Goal: Transaction & Acquisition: Purchase product/service

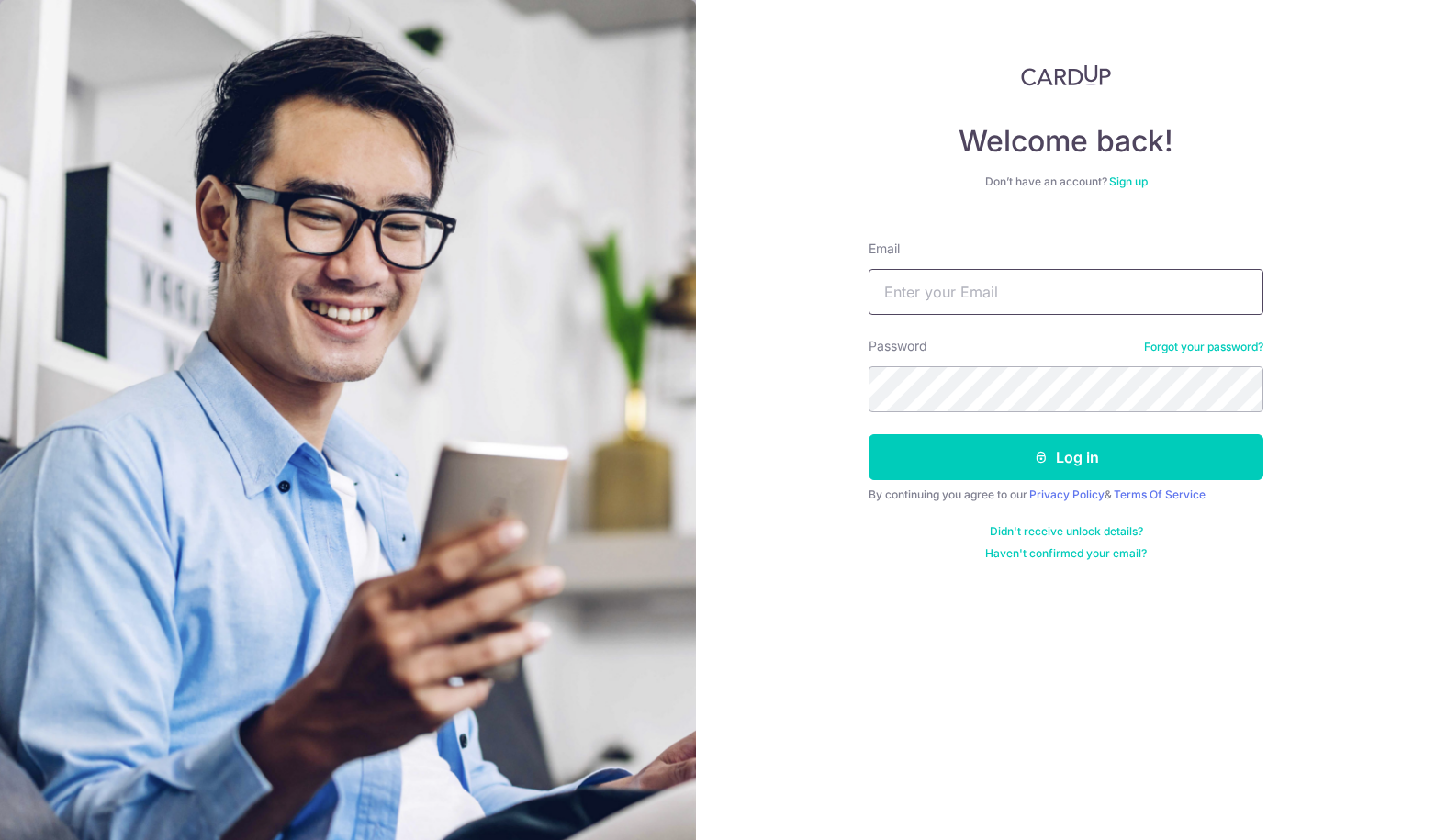
click at [994, 299] on input "Email" at bounding box center [1065, 292] width 395 height 46
type input "[EMAIL_ADDRESS][DOMAIN_NAME]"
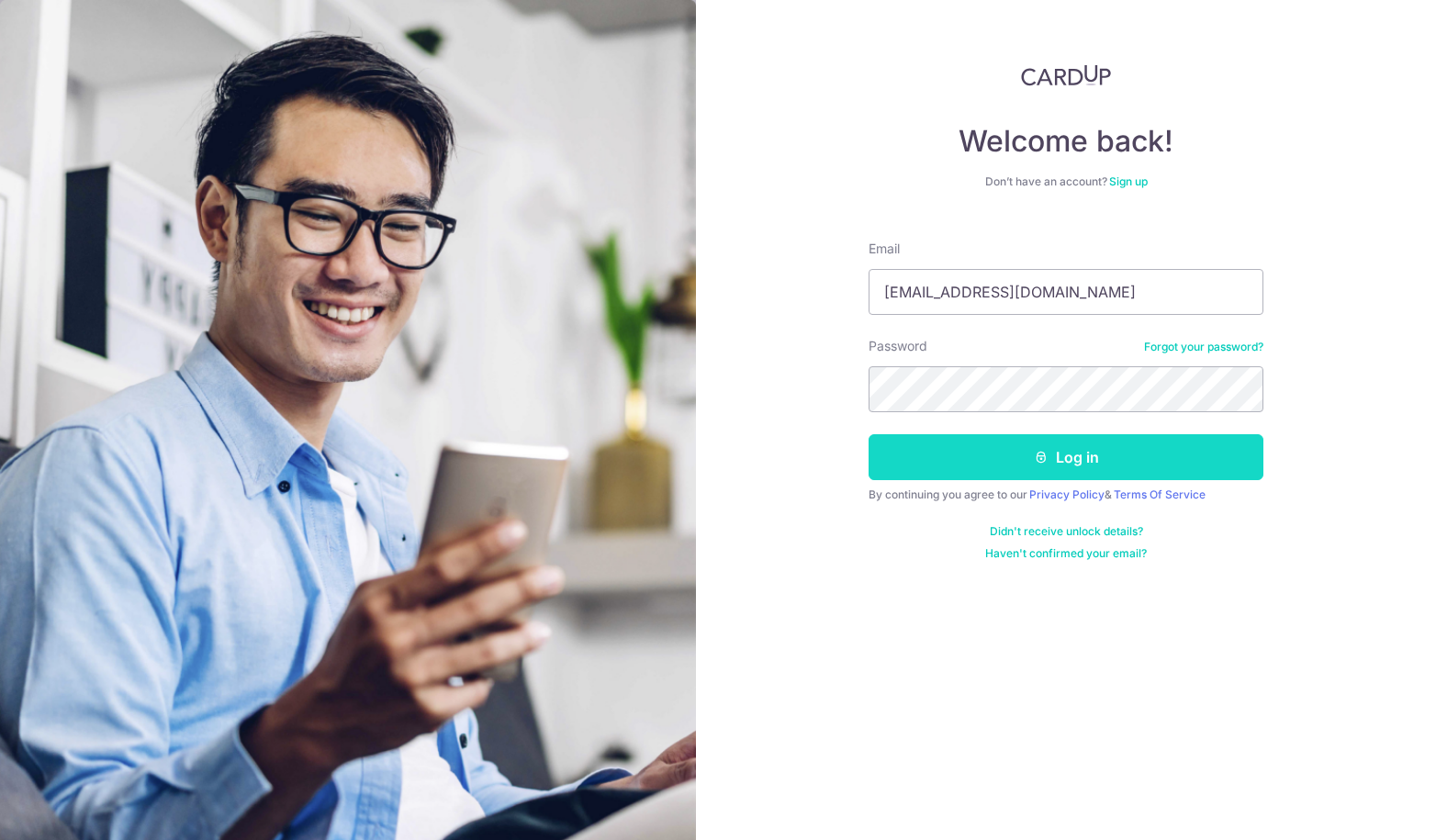
click at [1002, 462] on button "Log in" at bounding box center [1065, 457] width 395 height 46
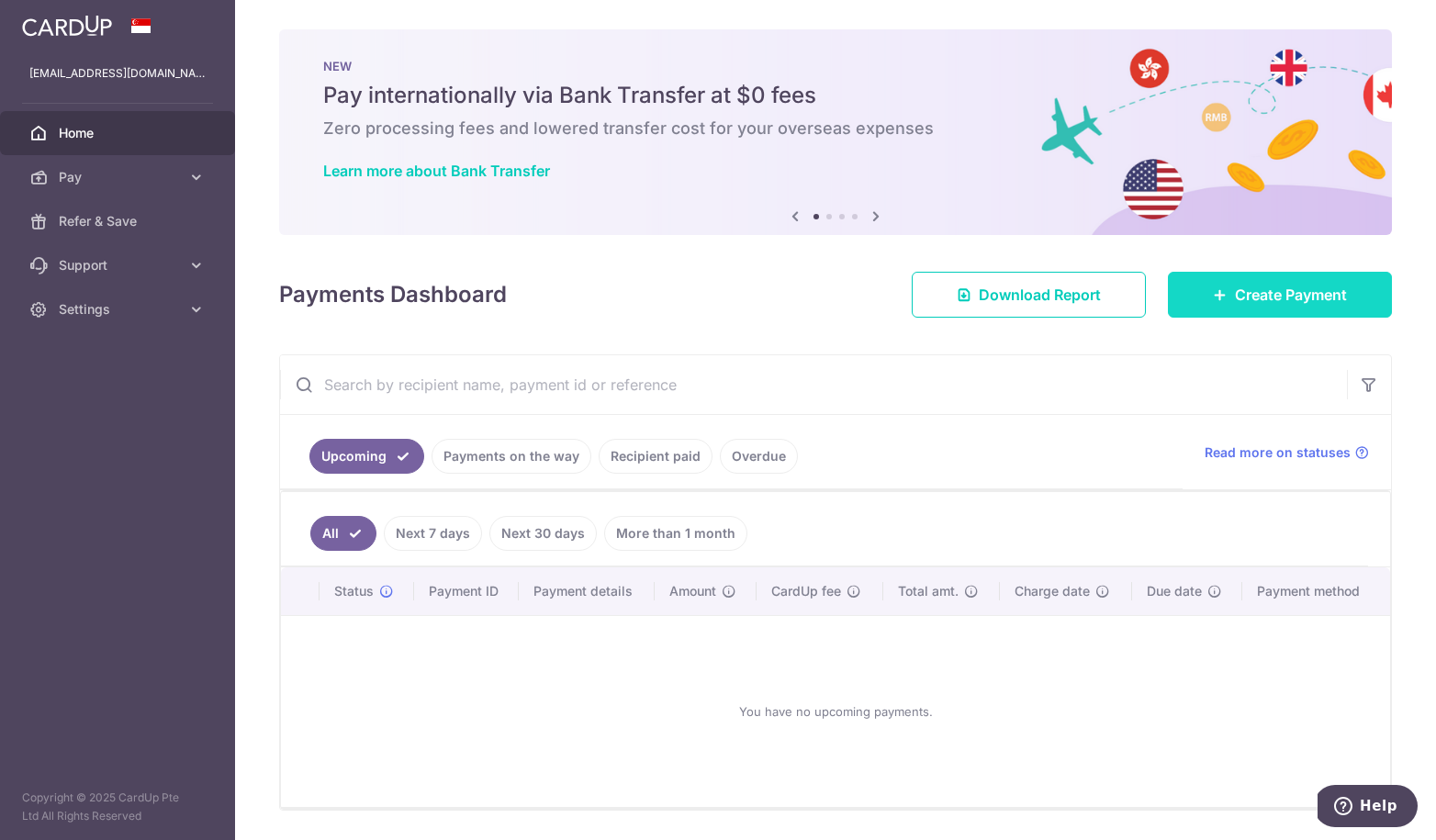
click at [1265, 301] on span "Create Payment" at bounding box center [1291, 295] width 112 height 22
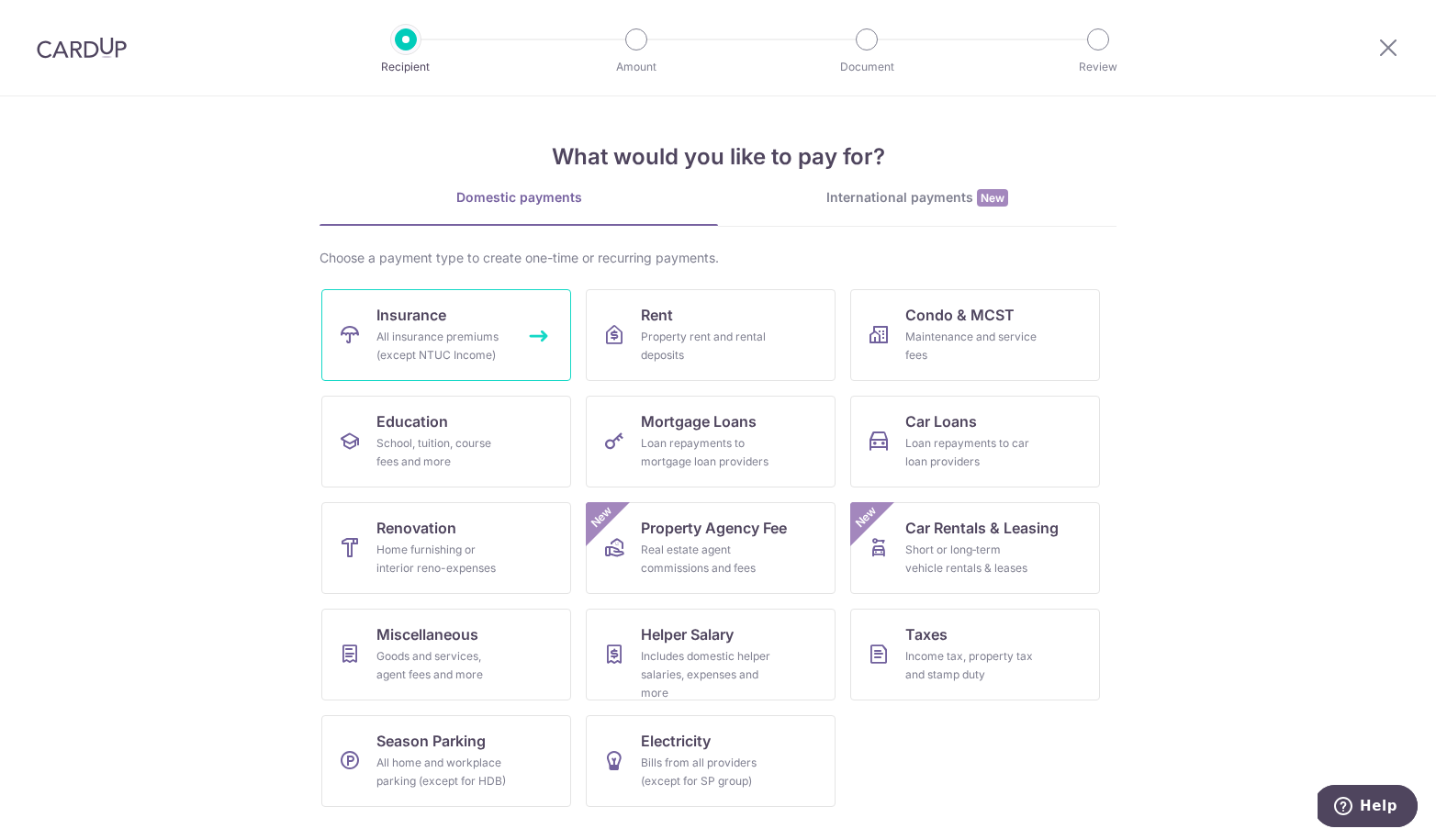
click at [410, 324] on span "Insurance" at bounding box center [412, 315] width 70 height 22
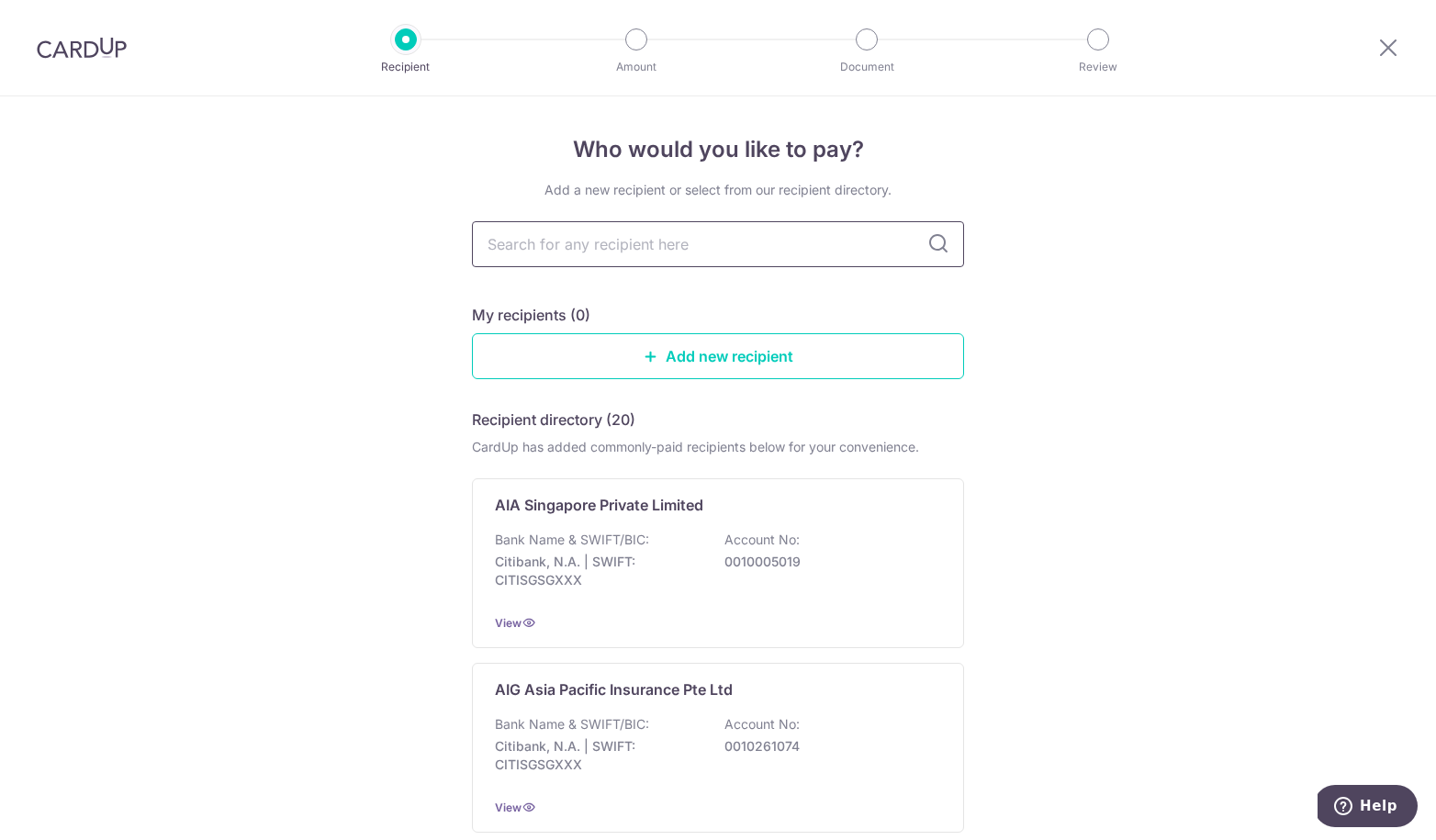
click at [627, 250] on input "text" at bounding box center [718, 244] width 493 height 46
type input "QB"
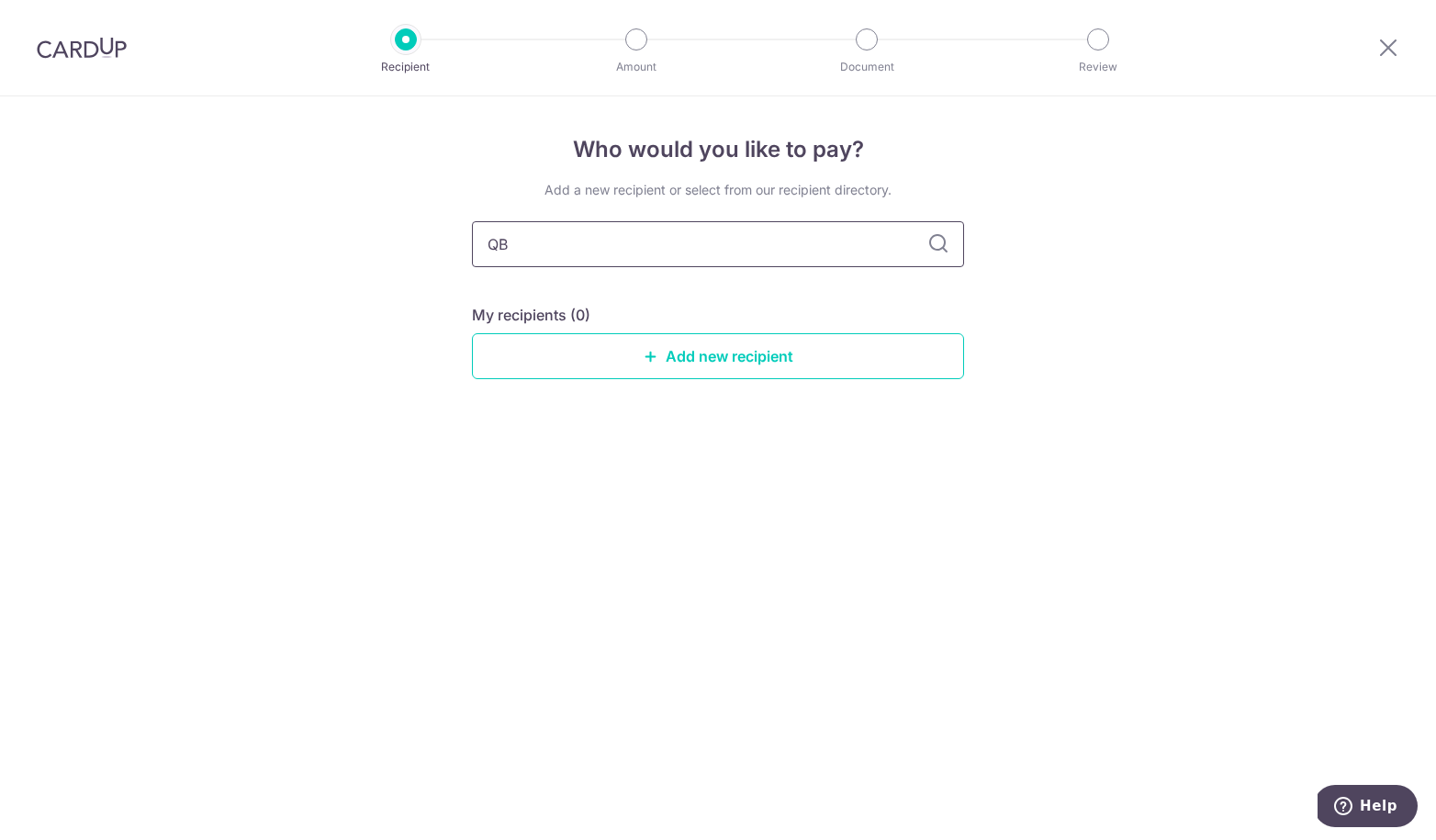
click at [610, 246] on input "QB" at bounding box center [718, 244] width 493 height 46
type input "QBE"
drag, startPoint x: 692, startPoint y: 246, endPoint x: 482, endPoint y: 242, distance: 210.0
click at [482, 242] on input "QBE" at bounding box center [718, 244] width 493 height 46
type input "i"
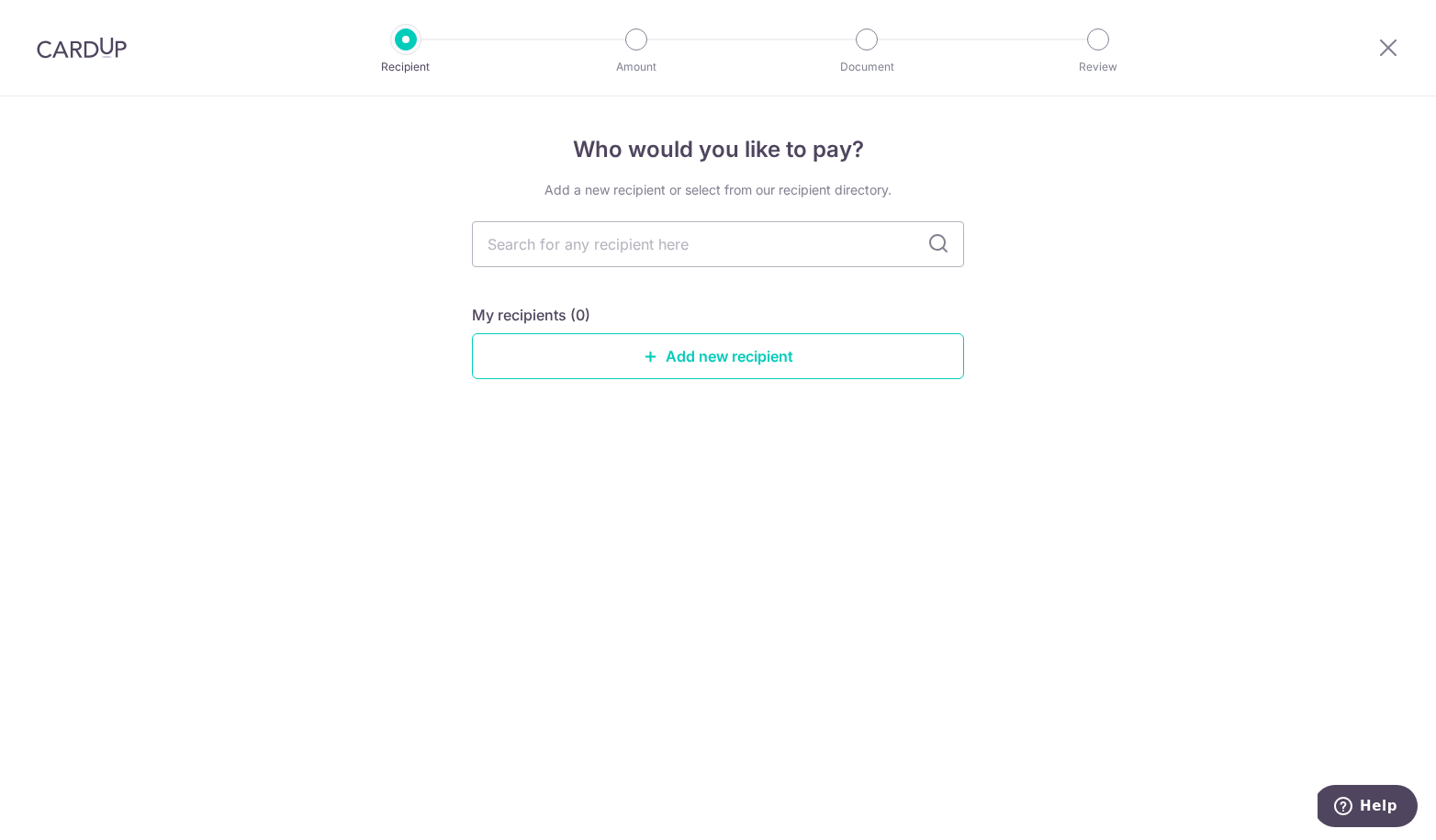
click at [1137, 292] on div "Who would you like to pay? Add a new recipient or select from our recipient dir…" at bounding box center [718, 467] width 1436 height 743
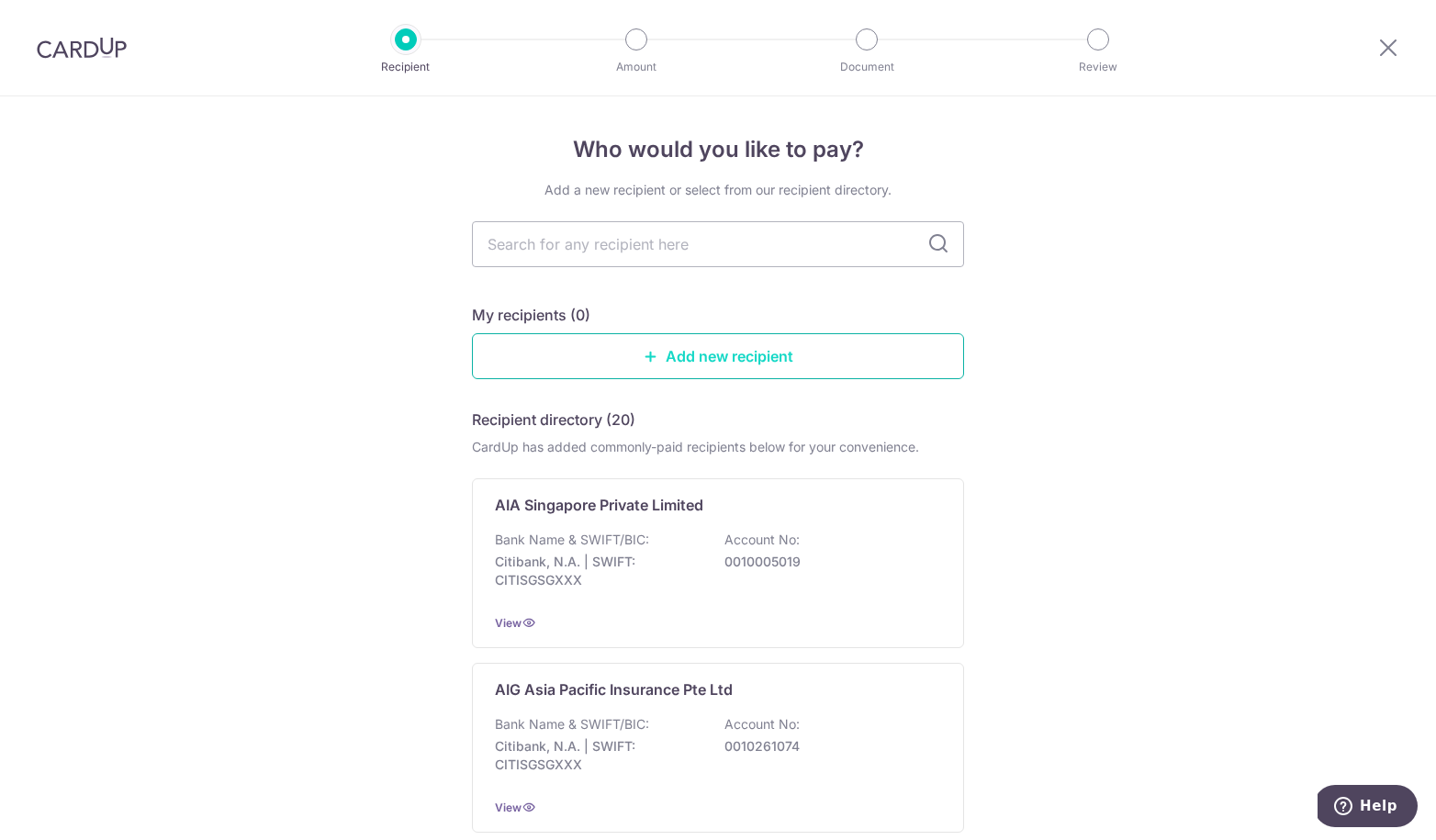
click at [709, 362] on link "Add new recipient" at bounding box center [718, 357] width 493 height 46
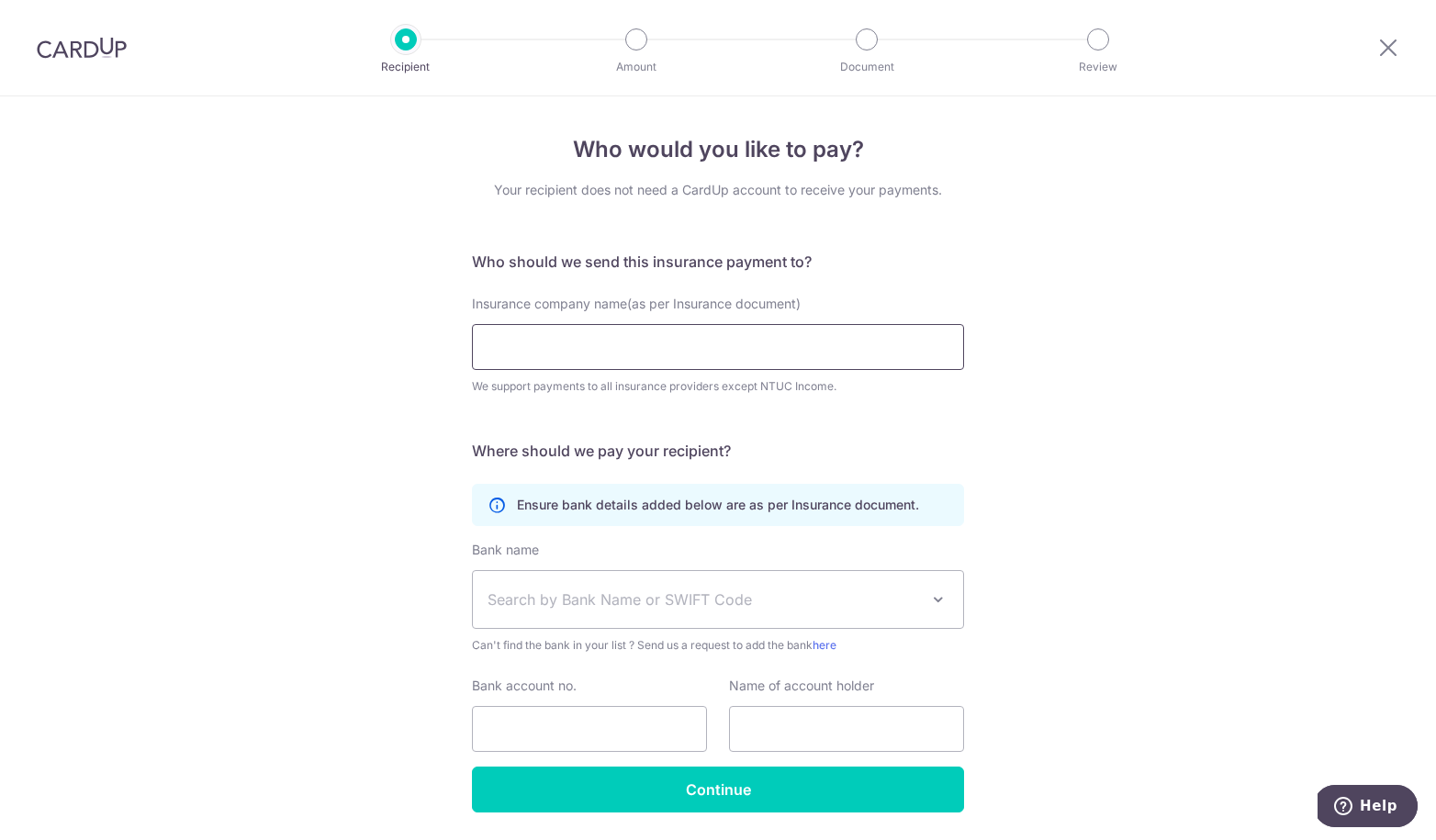
click at [709, 348] on input "Insurance company name(as per Insurance document)" at bounding box center [718, 347] width 493 height 46
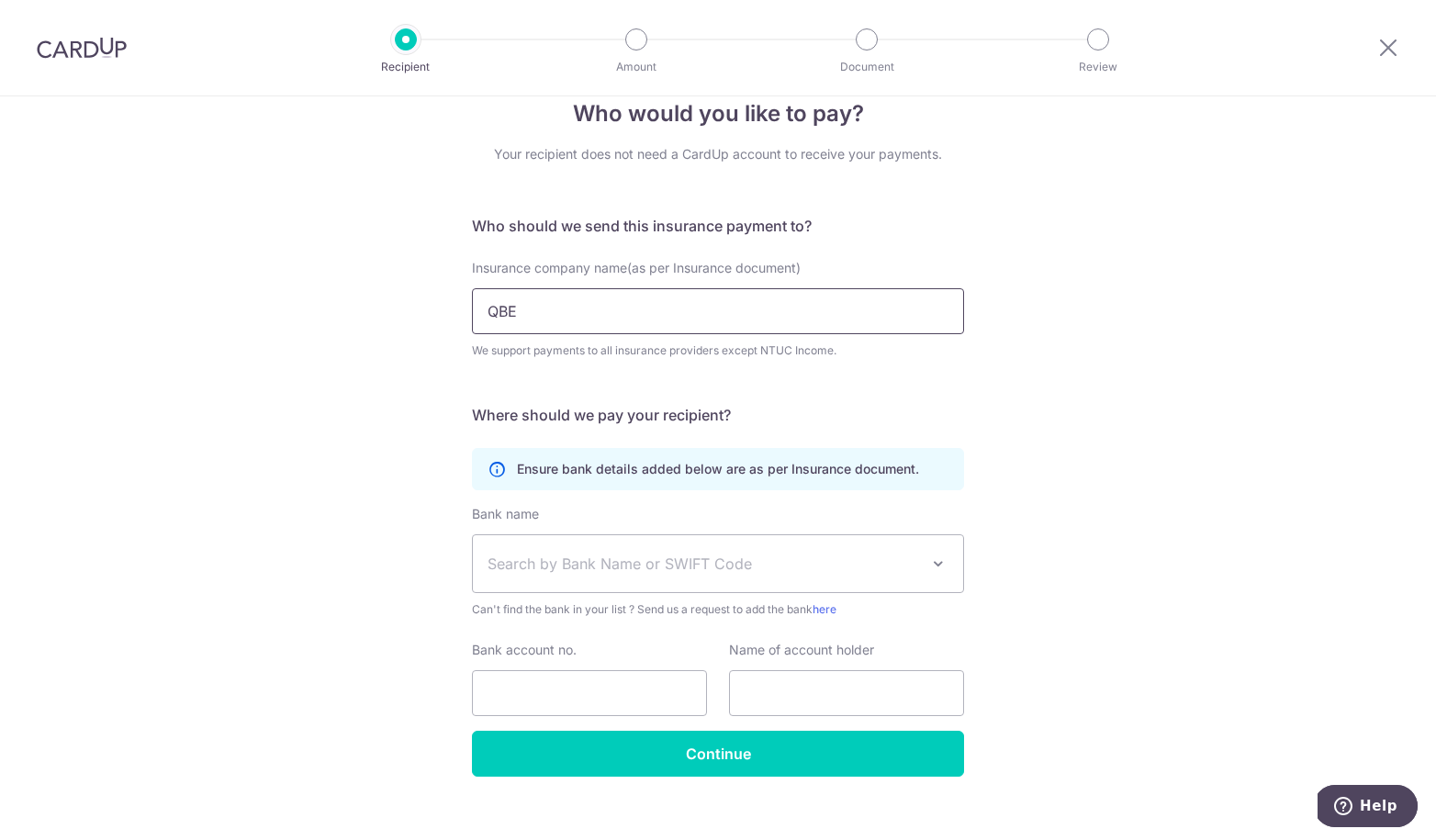
scroll to position [59, 0]
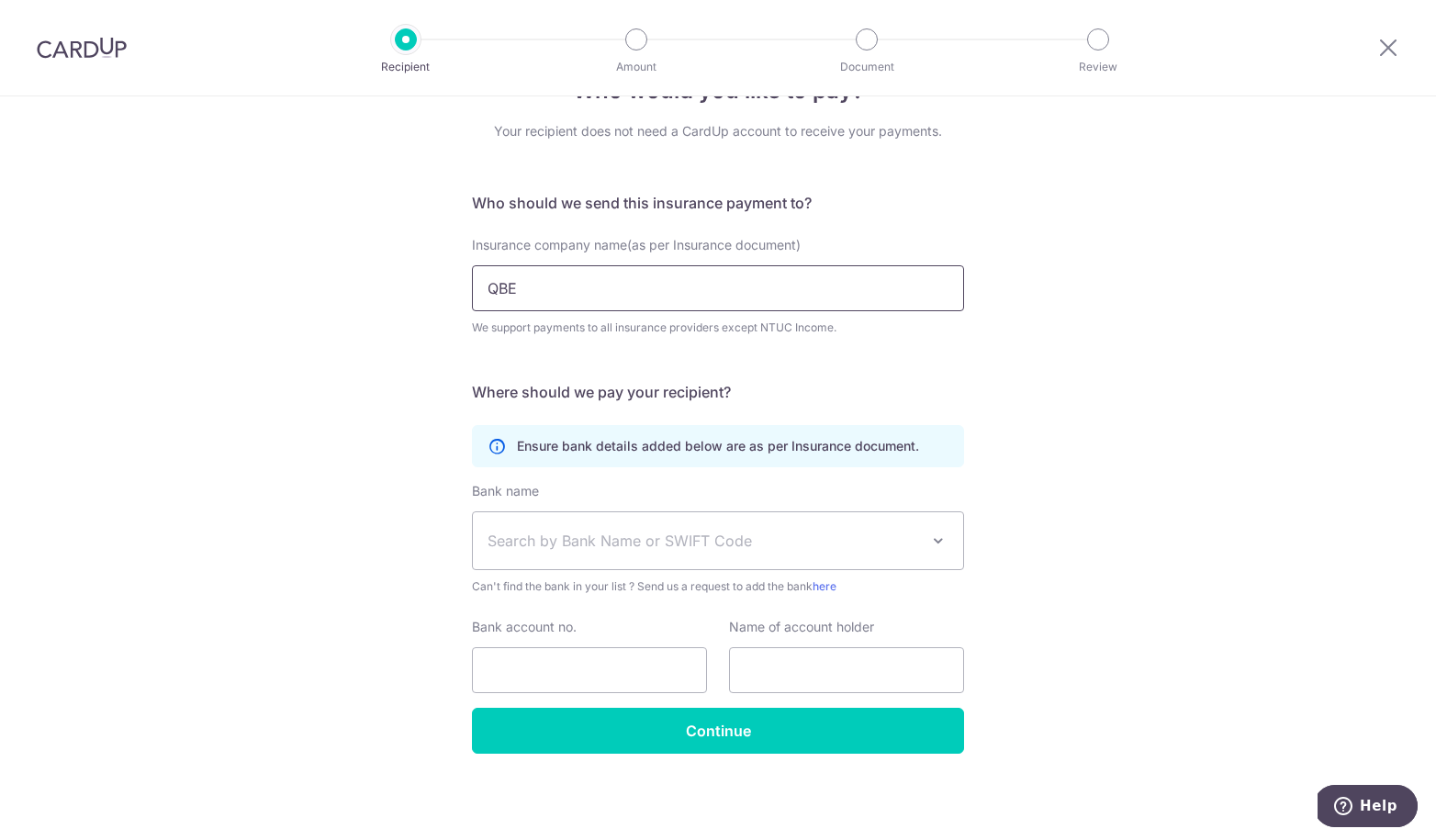
type input "QBE"
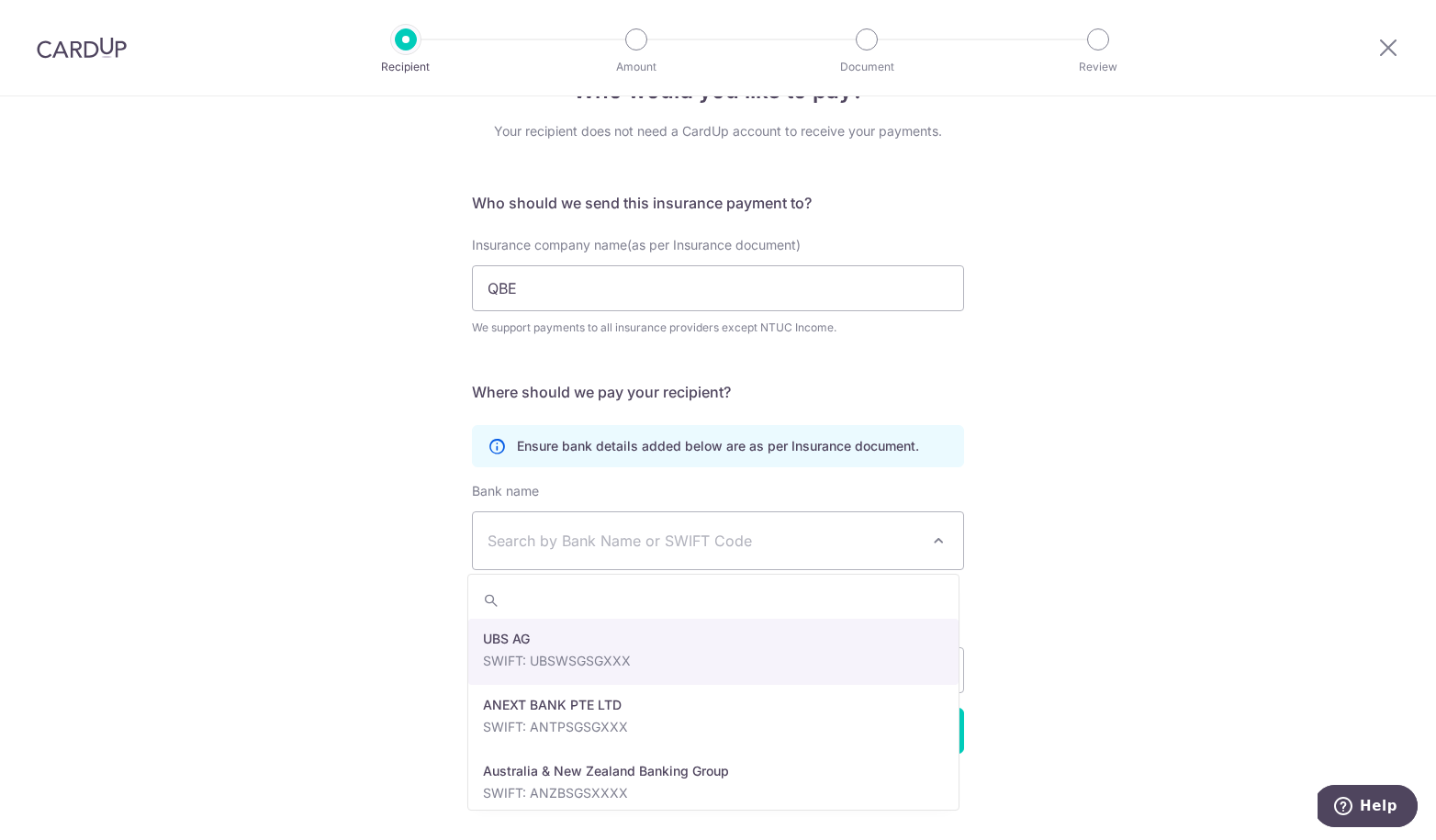
click at [641, 544] on span "Search by Bank Name or SWIFT Code" at bounding box center [704, 540] width 432 height 22
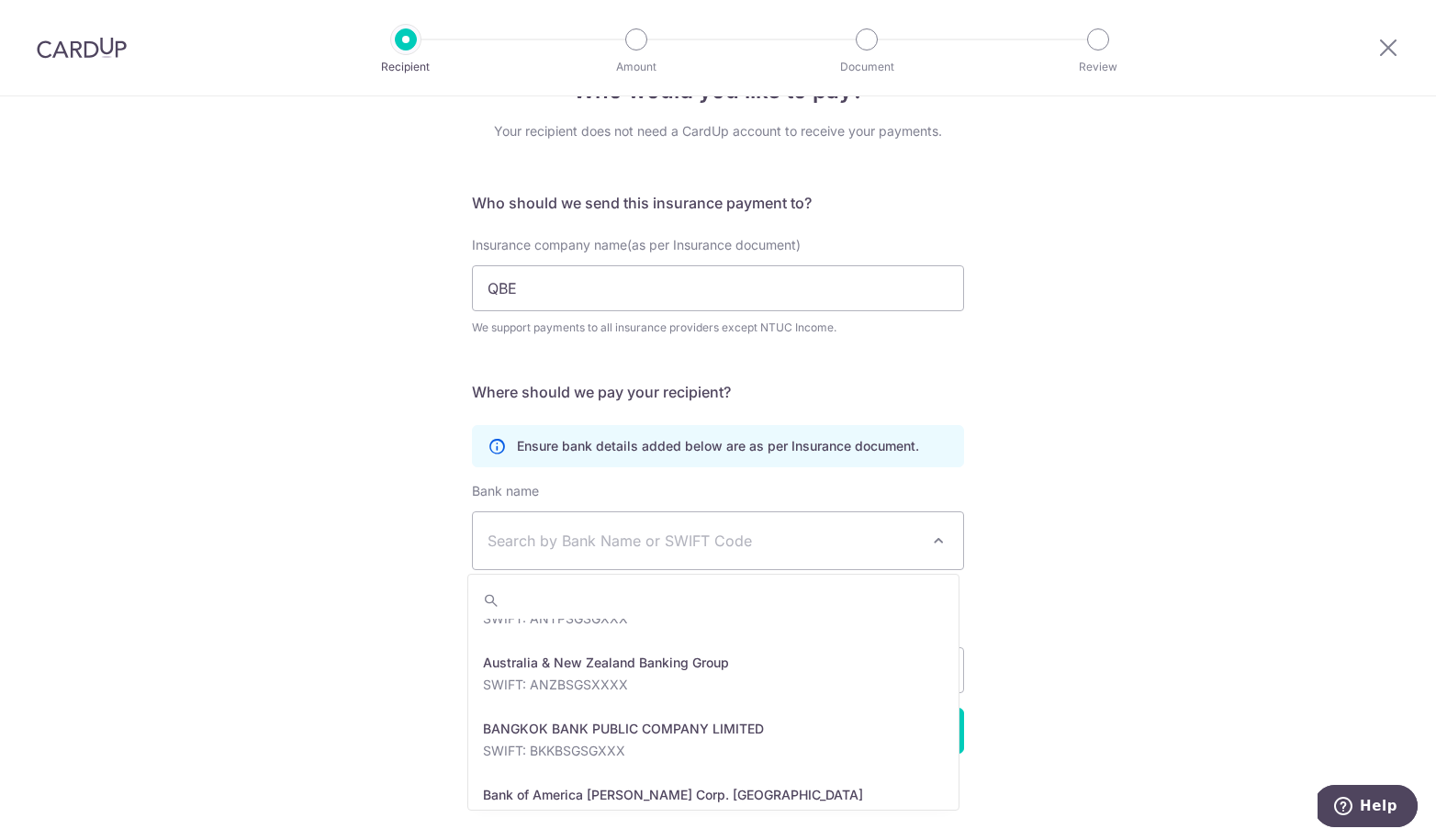
scroll to position [0, 0]
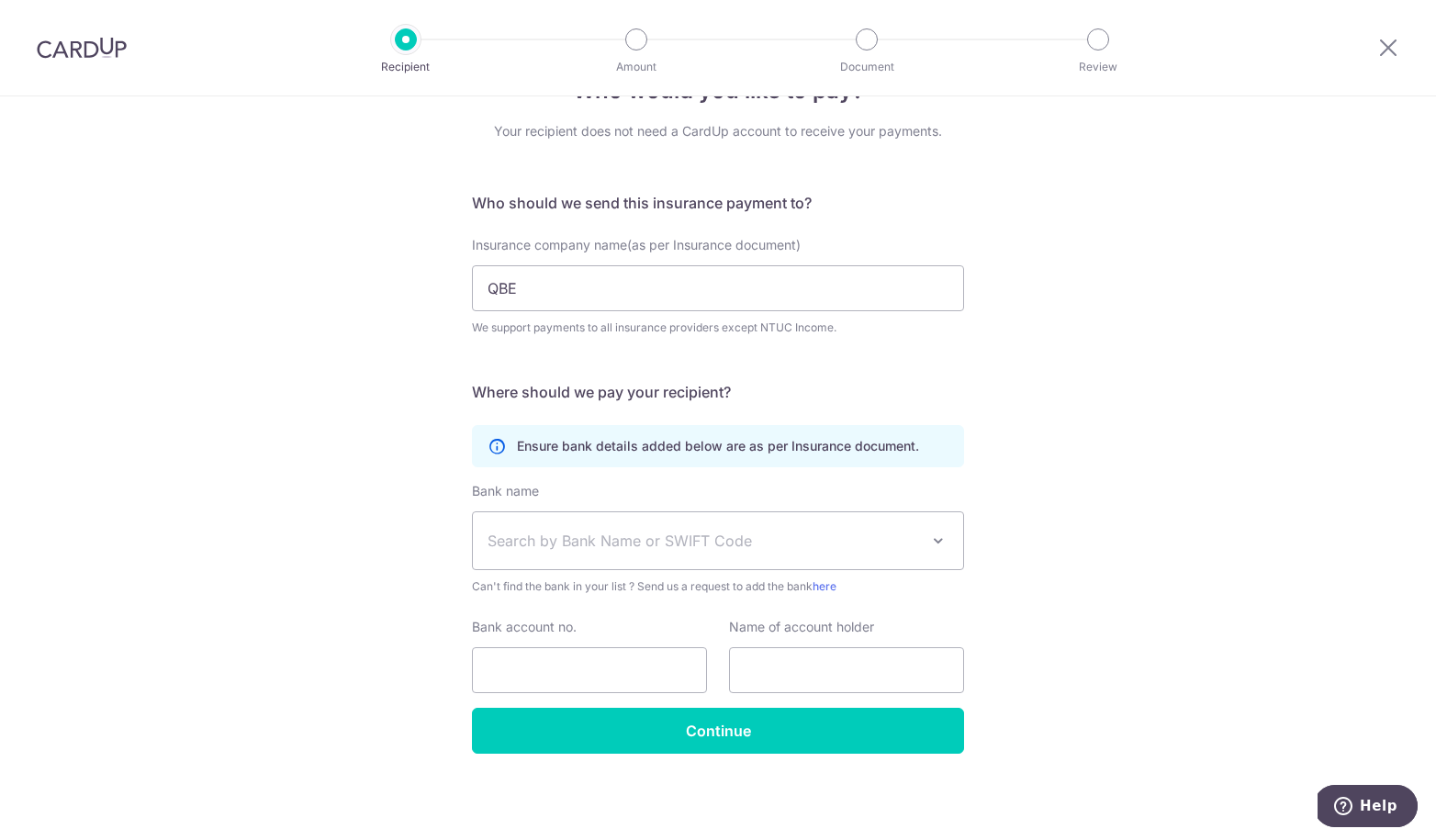
click at [1117, 492] on div "Who would you like to pay? Your recipient does not need a CardUp account to rec…" at bounding box center [718, 438] width 1436 height 802
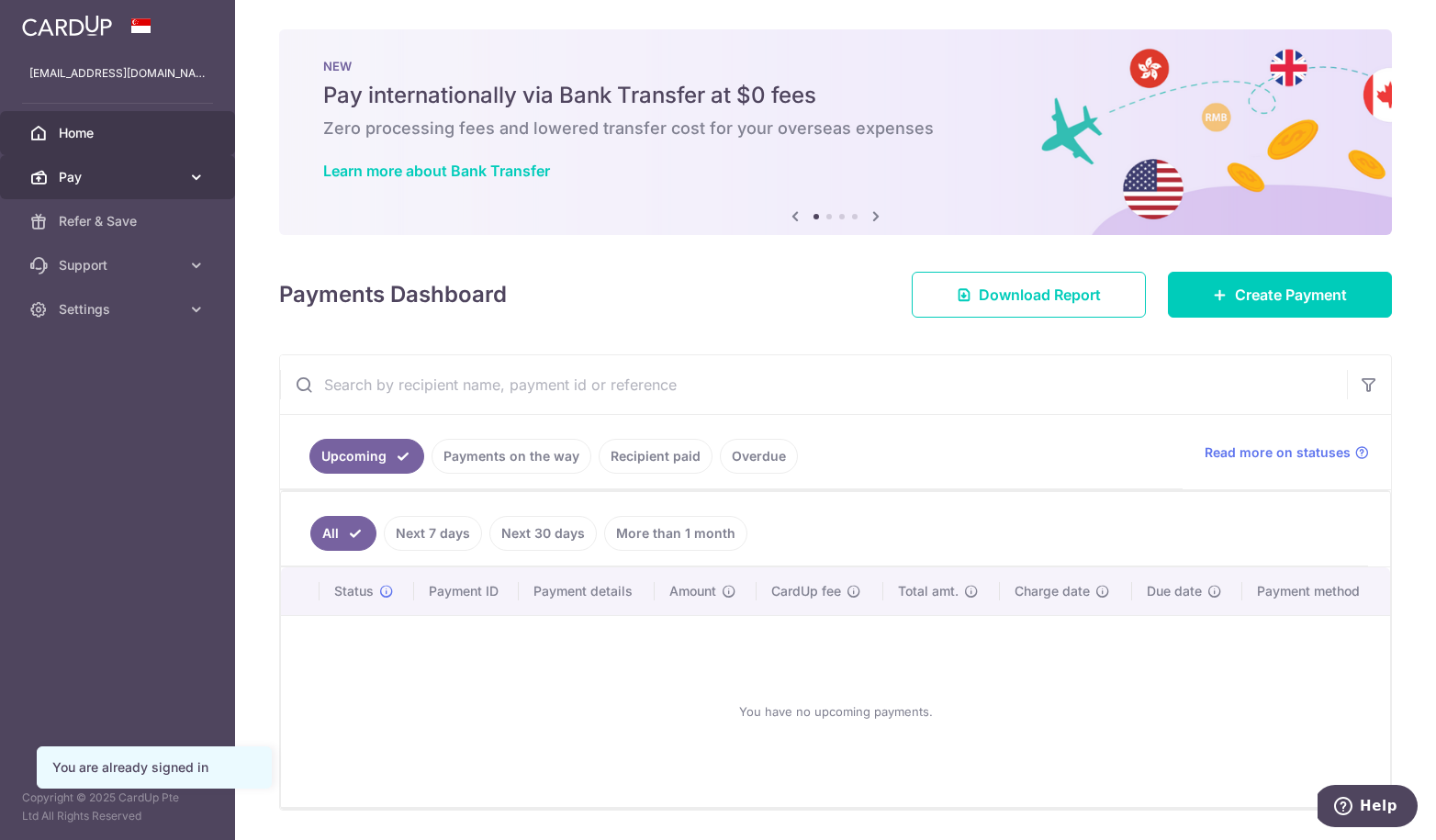
click at [87, 179] on span "Pay" at bounding box center [119, 177] width 121 height 18
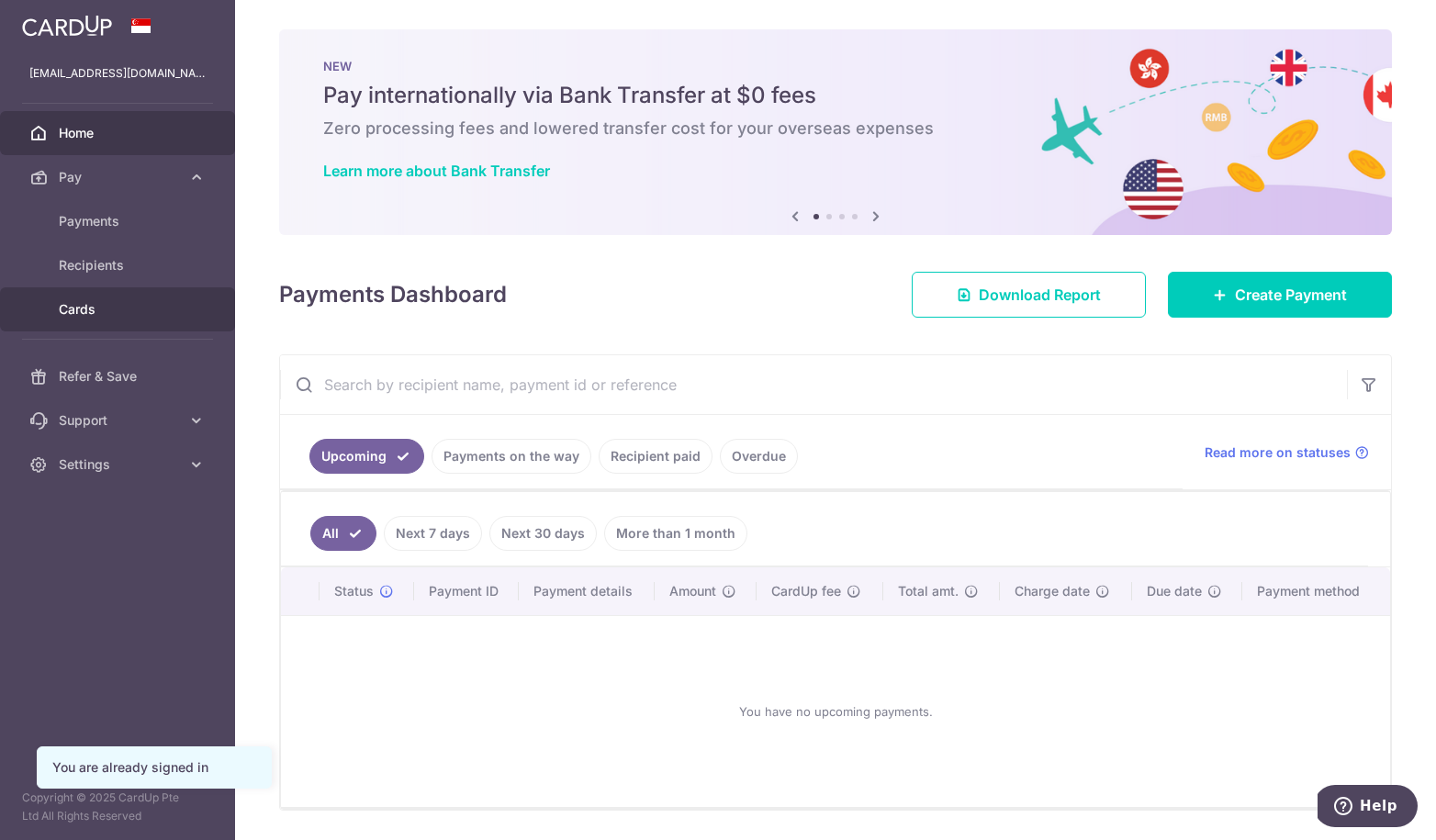
click at [96, 306] on span "Cards" at bounding box center [119, 310] width 121 height 18
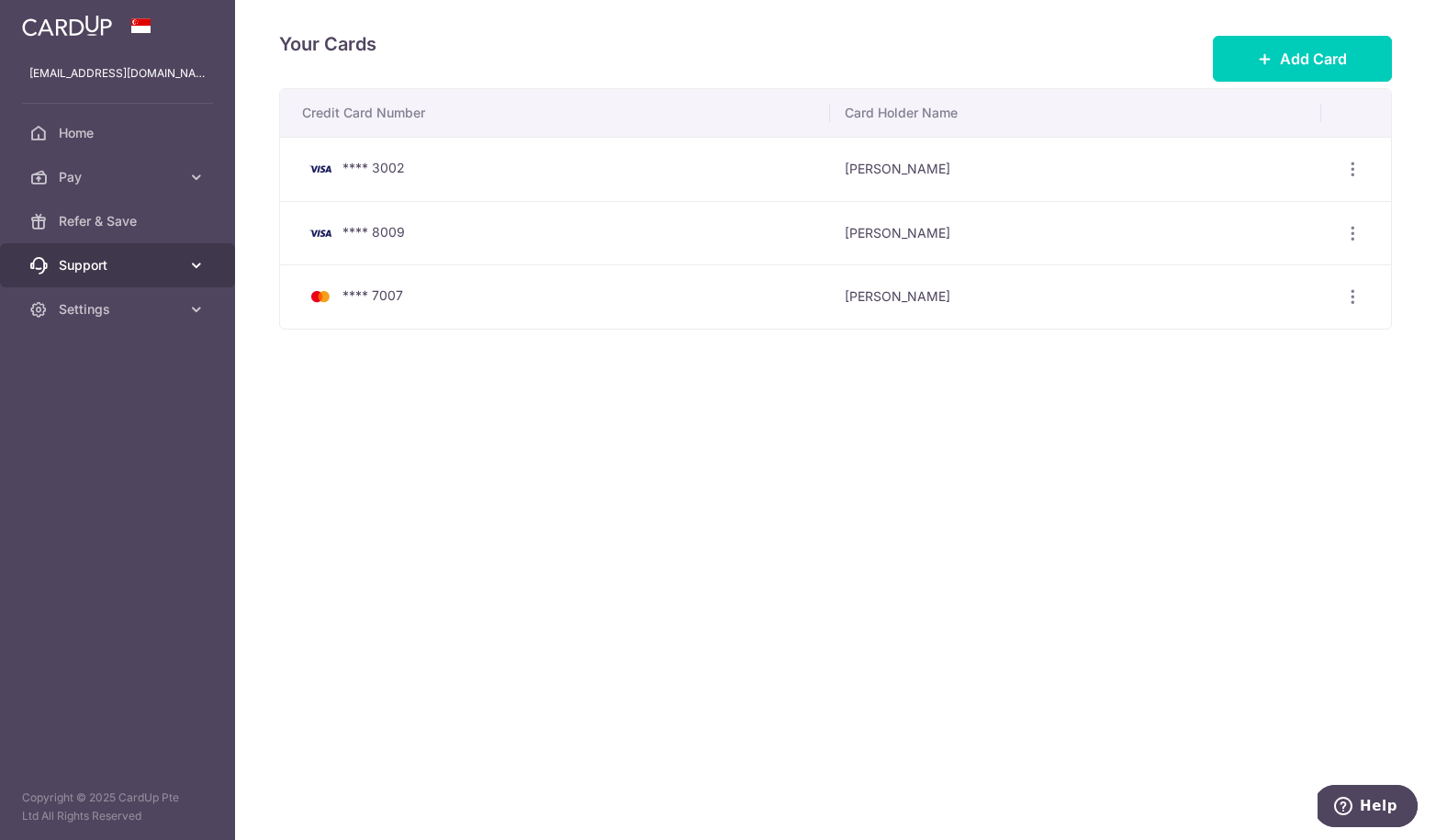
click at [167, 258] on span "Support" at bounding box center [119, 265] width 121 height 18
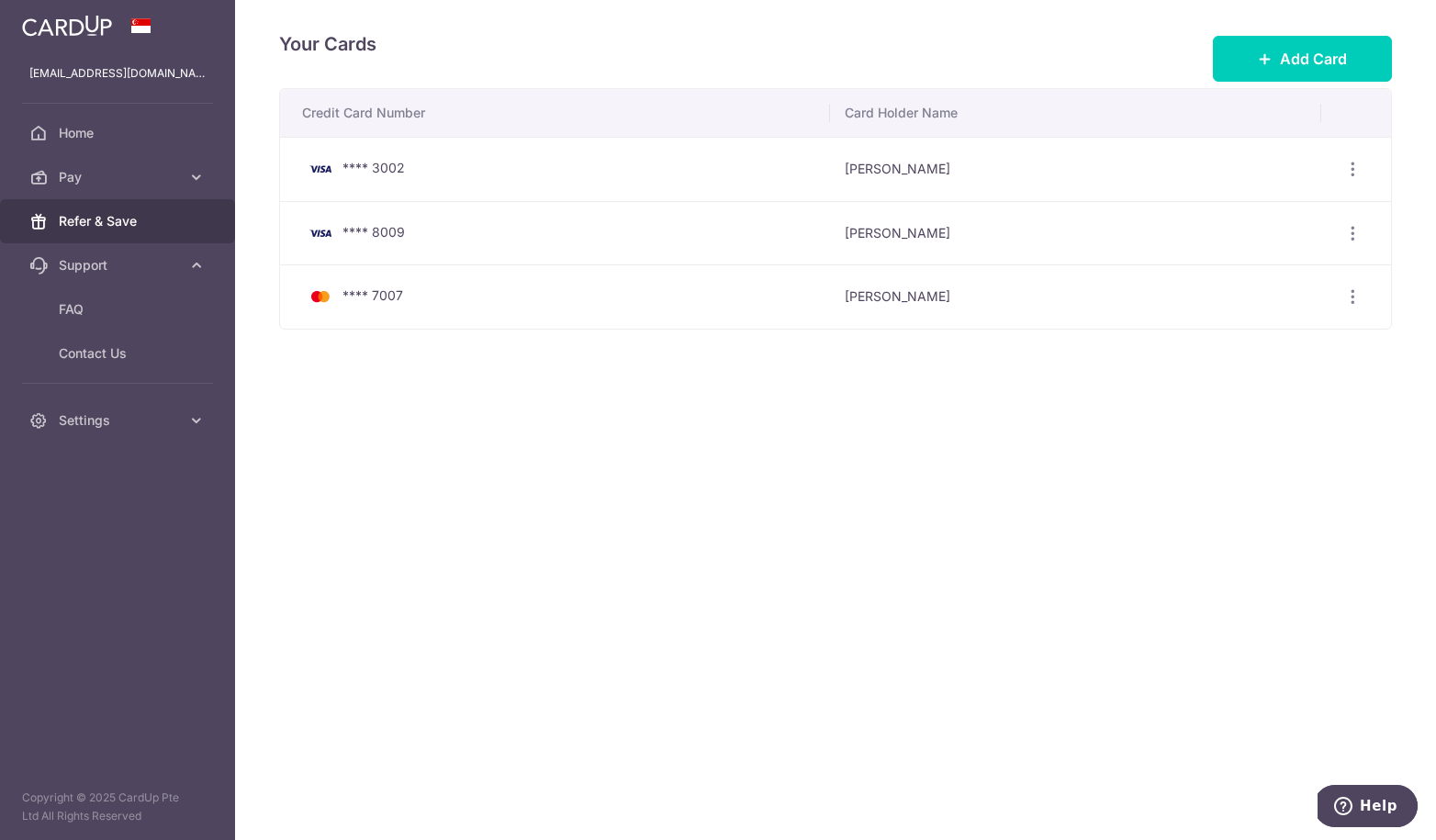
click at [130, 221] on span "Refer & Save" at bounding box center [119, 221] width 121 height 18
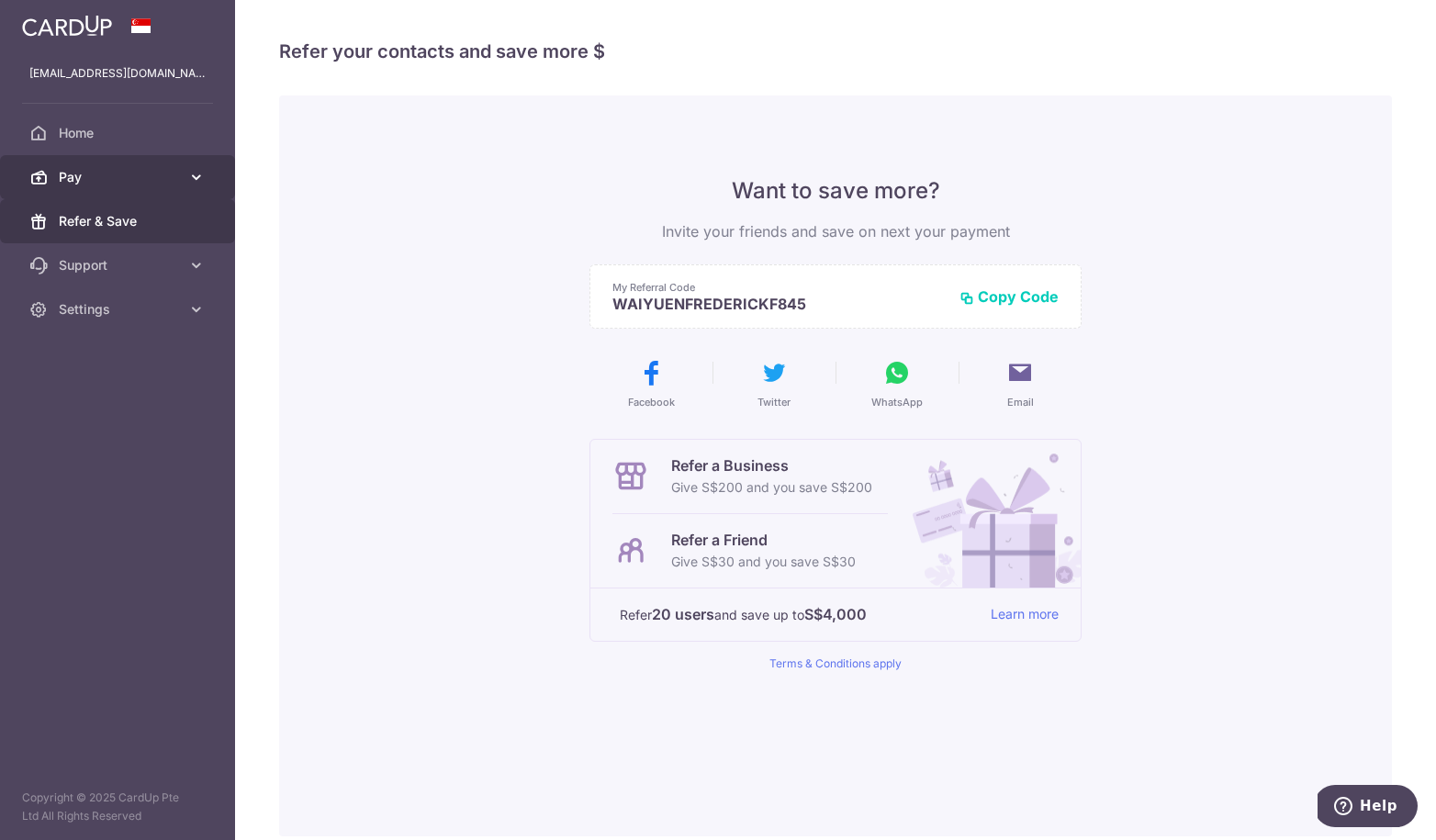
click at [130, 185] on span "Pay" at bounding box center [119, 177] width 121 height 18
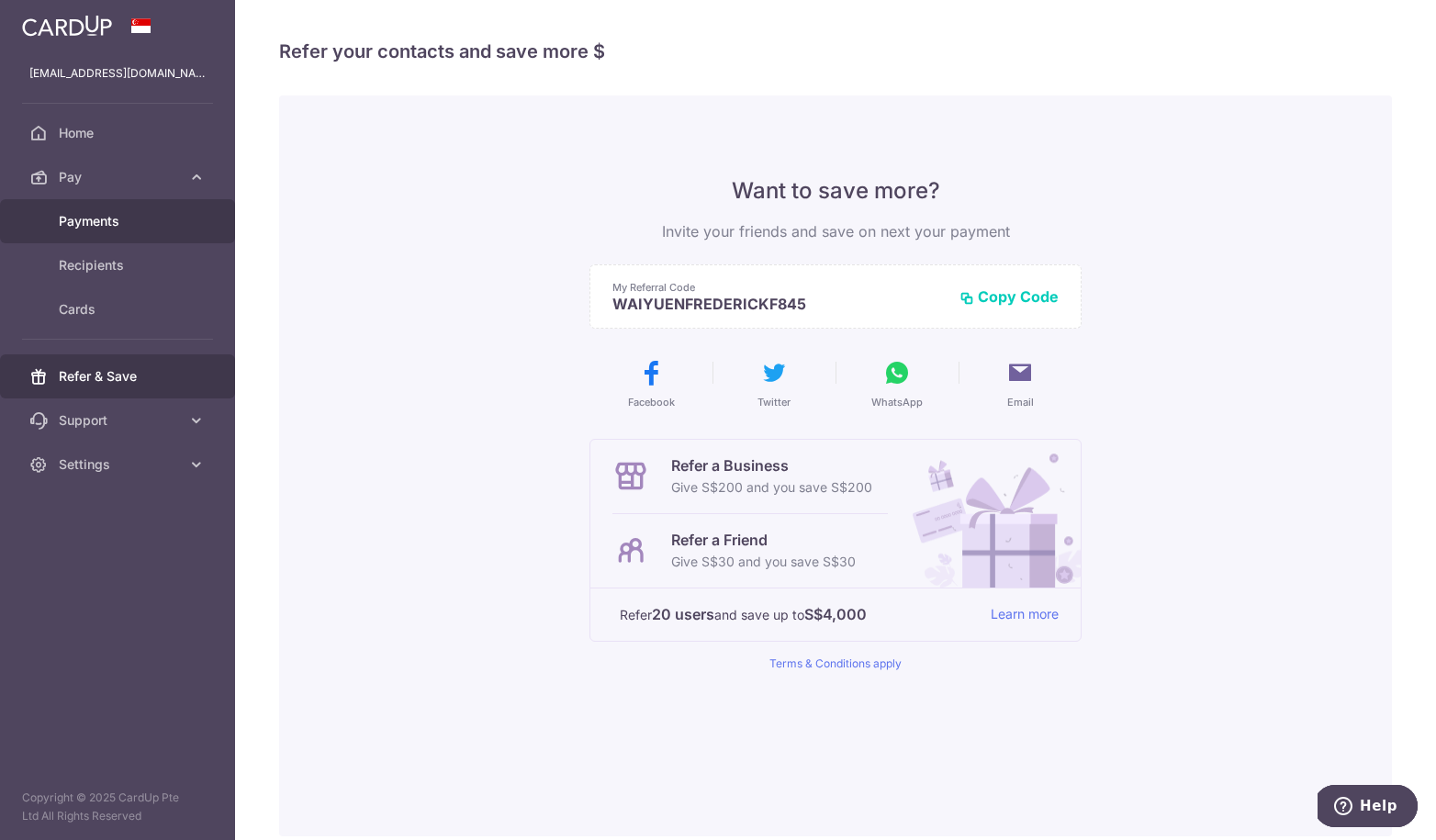
click at [118, 217] on span "Payments" at bounding box center [119, 221] width 121 height 18
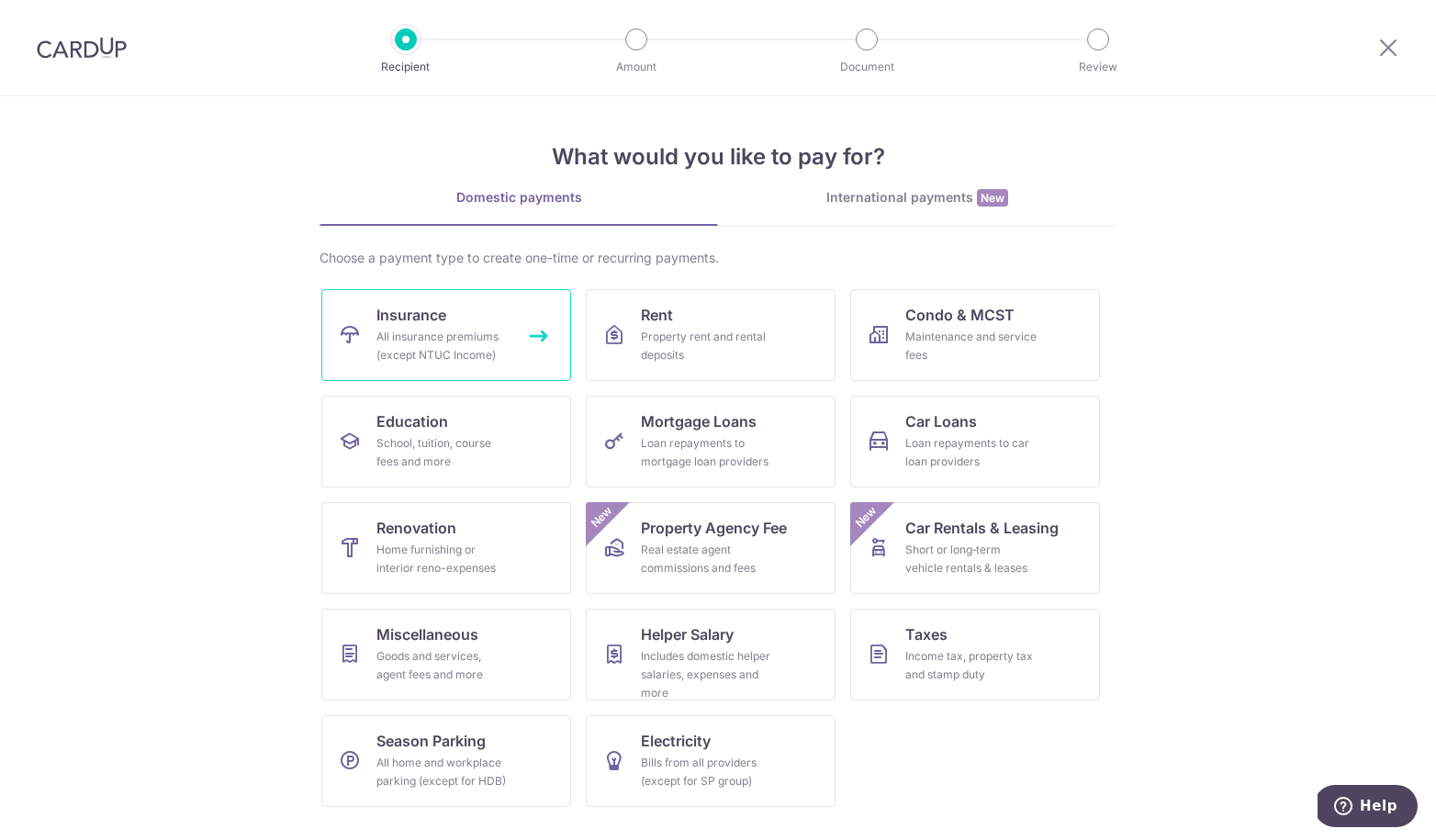
click at [462, 343] on div "All insurance premiums (except NTUC Income)" at bounding box center [443, 346] width 132 height 37
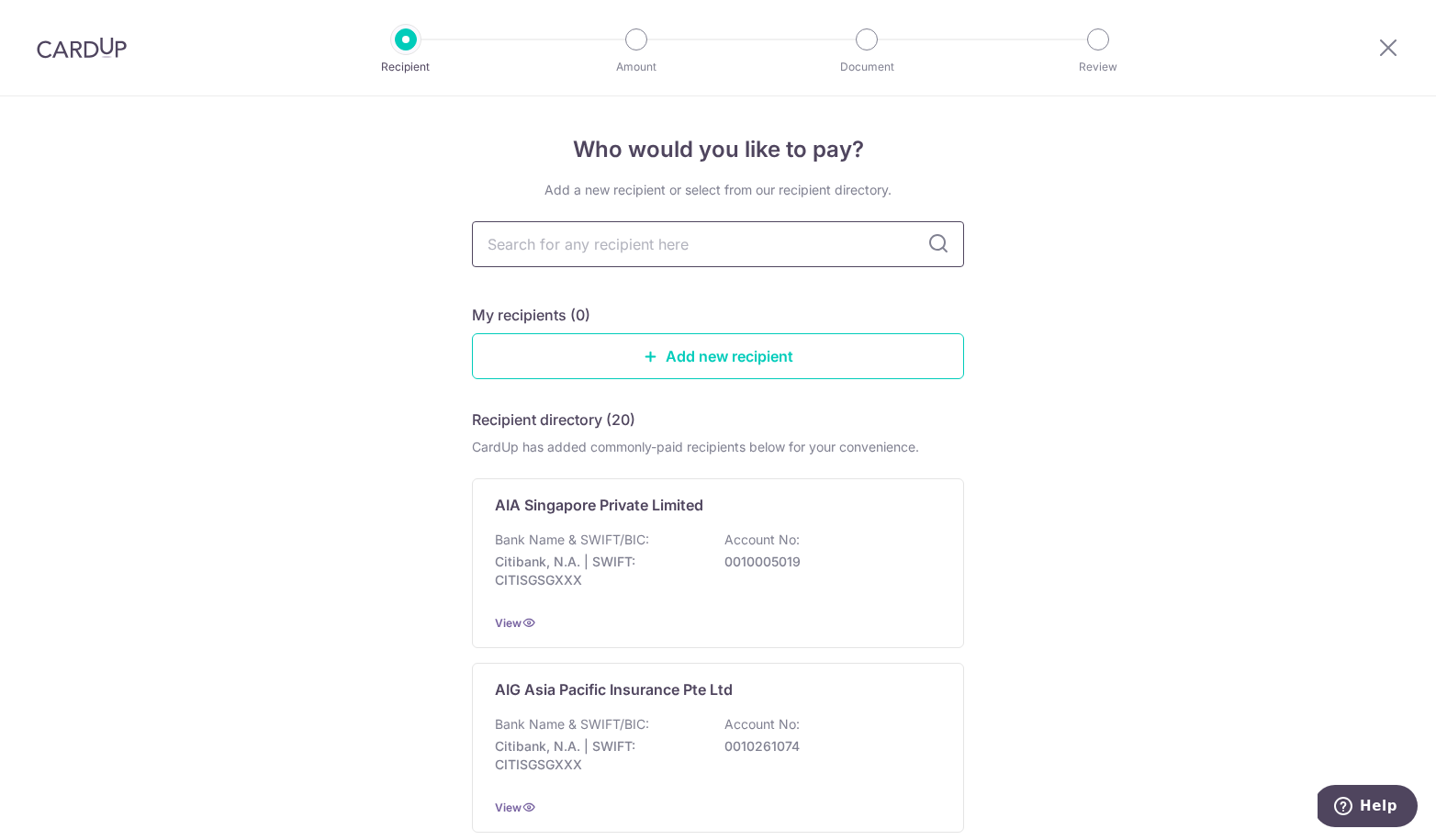
click at [666, 253] on input "text" at bounding box center [718, 244] width 493 height 46
type input "QBE"
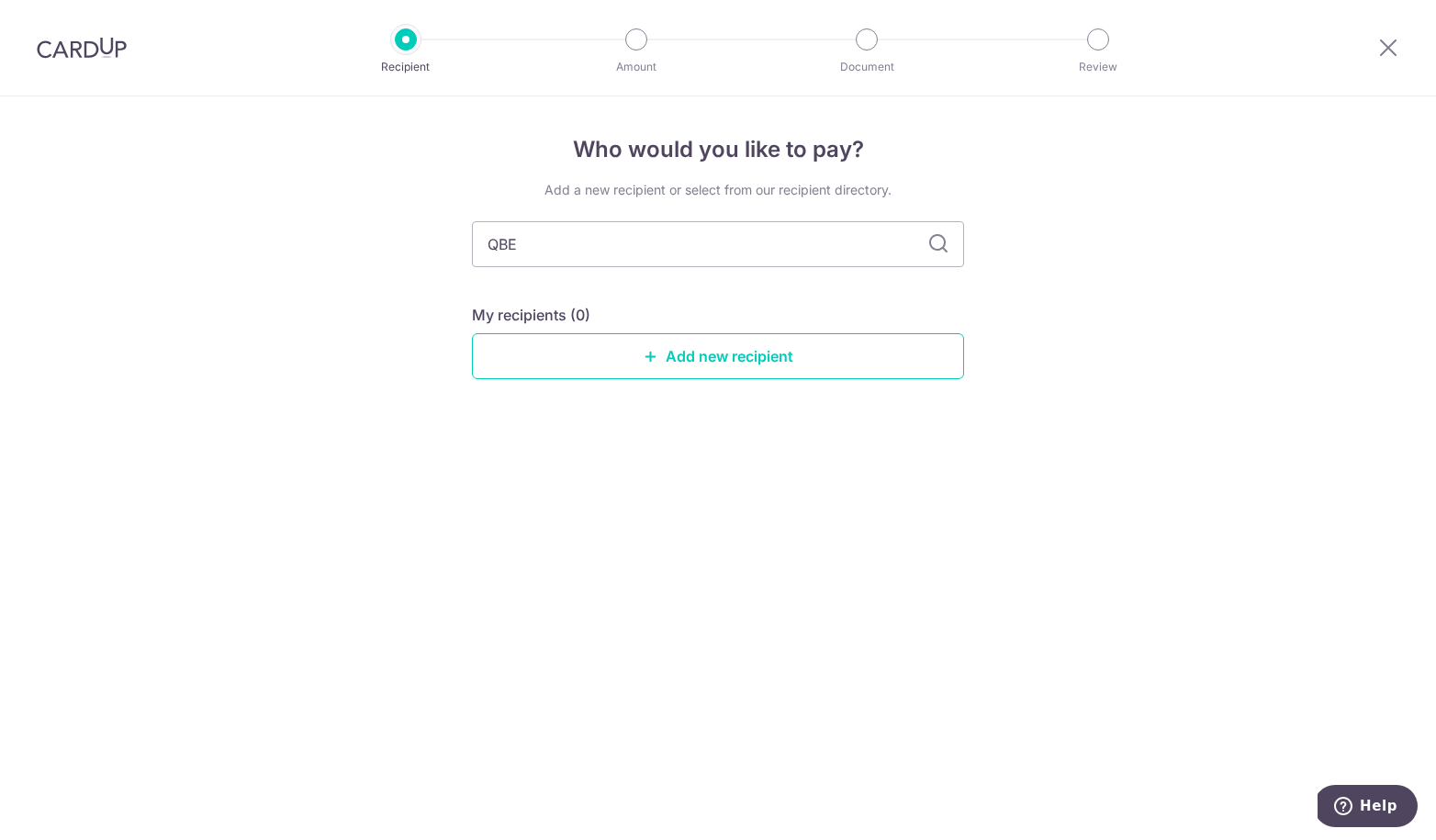
click at [683, 245] on input "QBE" at bounding box center [718, 244] width 493 height 46
